Goal: Find specific page/section: Find specific page/section

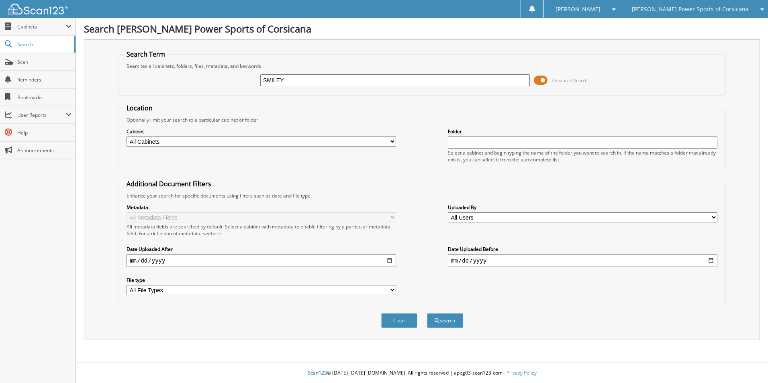
type input "SMILEY"
click at [427, 313] on button "Search" at bounding box center [445, 320] width 36 height 15
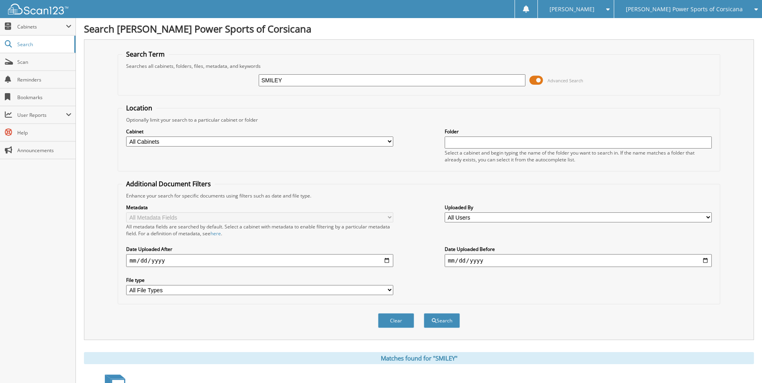
click at [535, 80] on span at bounding box center [536, 80] width 14 height 12
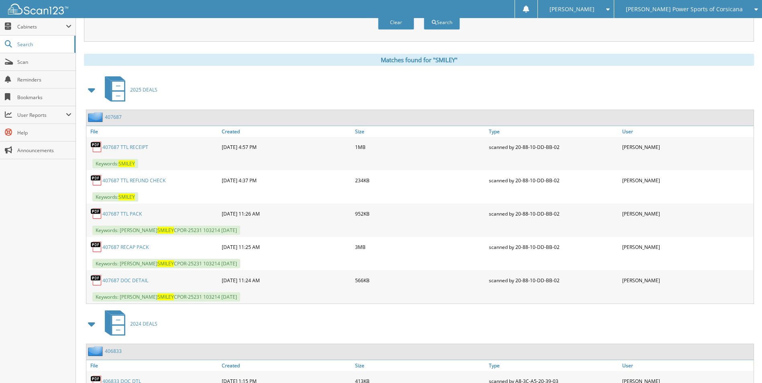
scroll to position [80, 0]
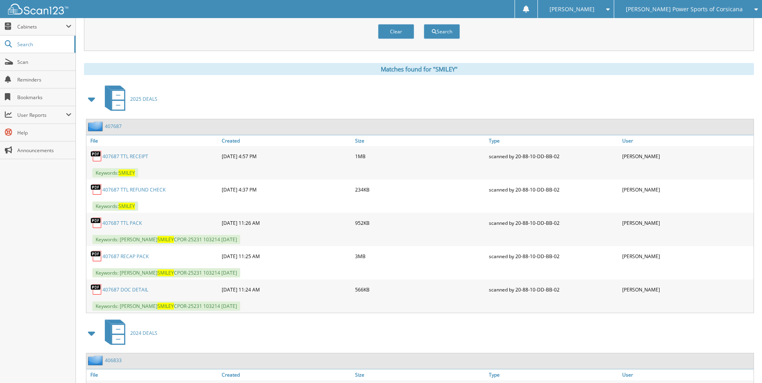
click at [113, 124] on link "407687" at bounding box center [113, 126] width 17 height 7
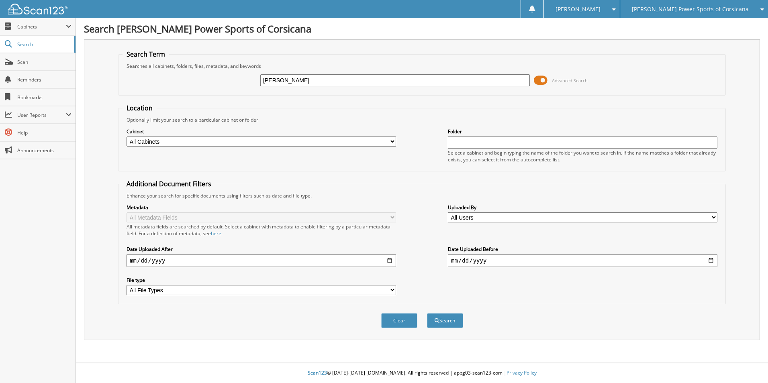
type input "[PERSON_NAME]"
click at [427, 313] on button "Search" at bounding box center [445, 320] width 36 height 15
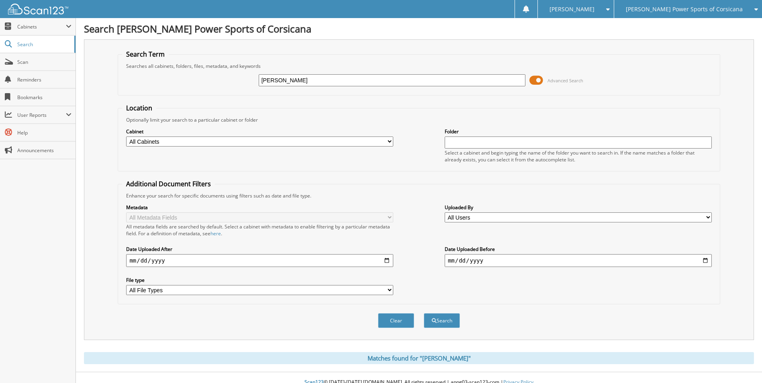
click at [540, 78] on span at bounding box center [536, 80] width 14 height 12
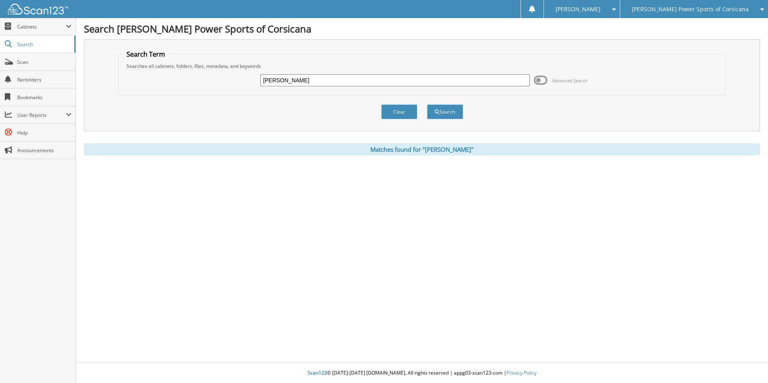
drag, startPoint x: 298, startPoint y: 81, endPoint x: 378, endPoint y: 83, distance: 80.4
click at [214, 78] on div "ZARATE Advanced Search" at bounding box center [422, 80] width 599 height 22
click at [32, 30] on span "Cabinets" at bounding box center [41, 26] width 49 height 7
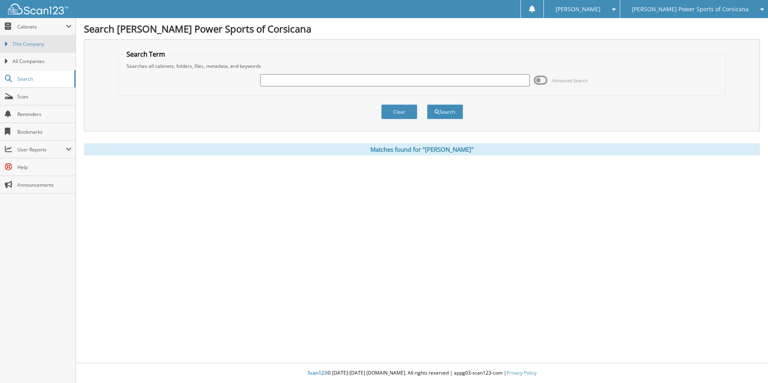
click at [30, 49] on link "This Company" at bounding box center [38, 43] width 76 height 17
